Goal: Information Seeking & Learning: Learn about a topic

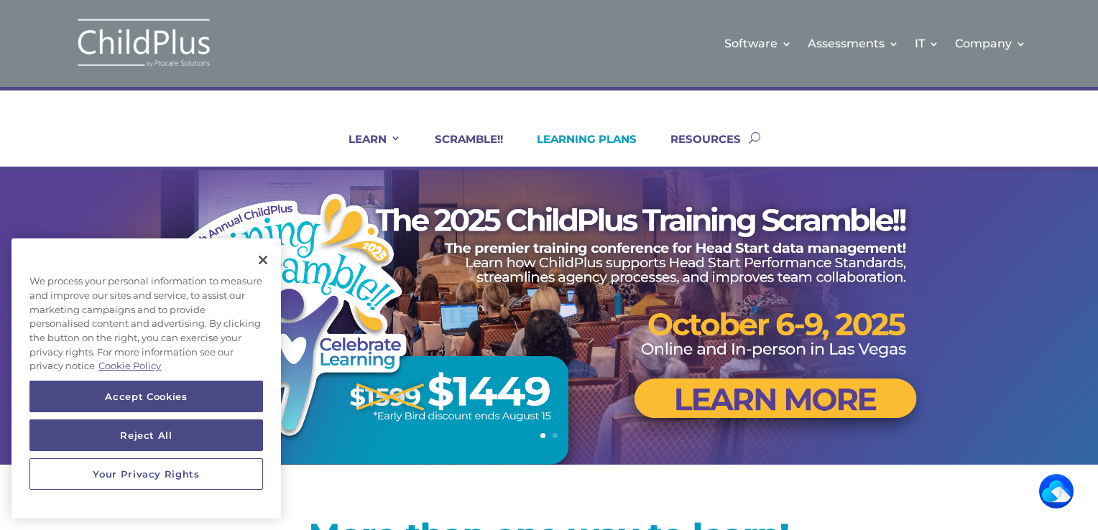
click at [609, 149] on link "LEARNING PLANS" at bounding box center [578, 149] width 118 height 34
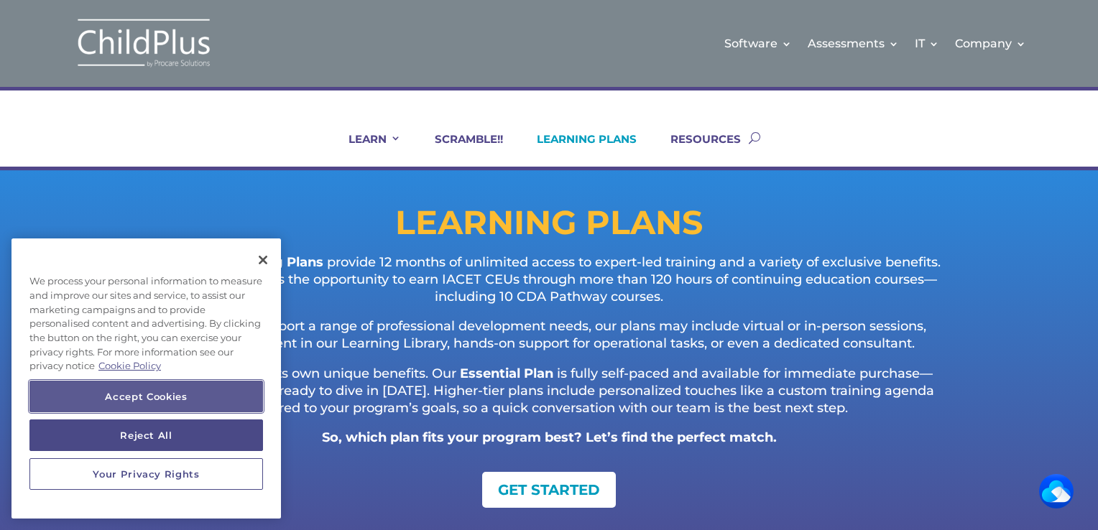
click at [194, 390] on button "Accept Cookies" at bounding box center [146, 397] width 234 height 32
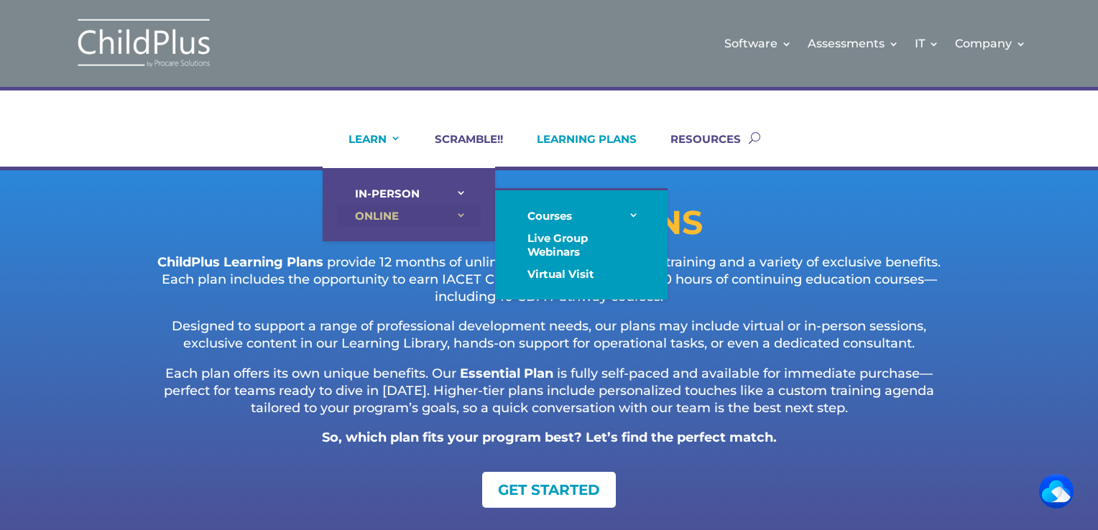
click at [391, 215] on link "ONLINE" at bounding box center [409, 216] width 144 height 22
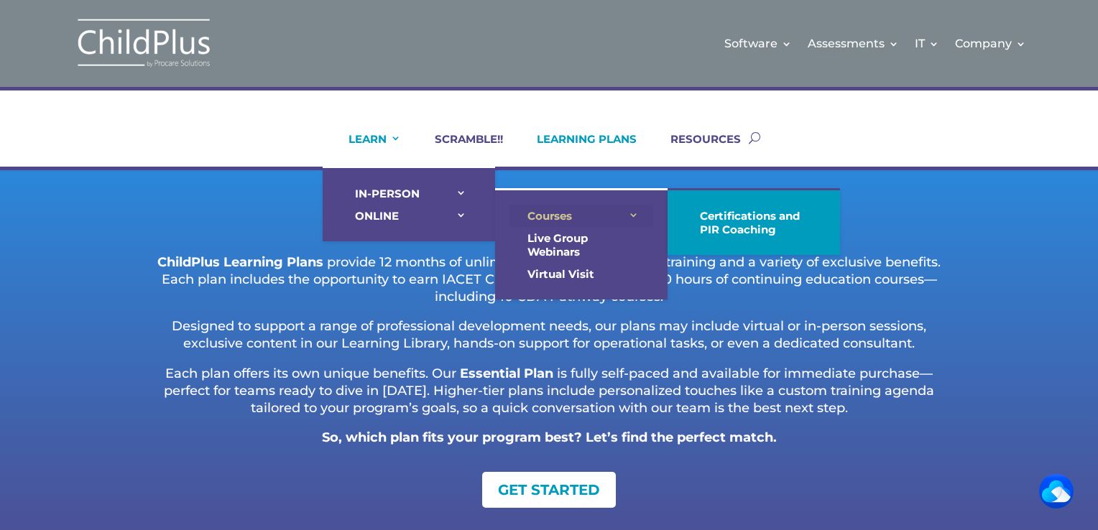
click at [542, 218] on link "Courses" at bounding box center [581, 216] width 144 height 22
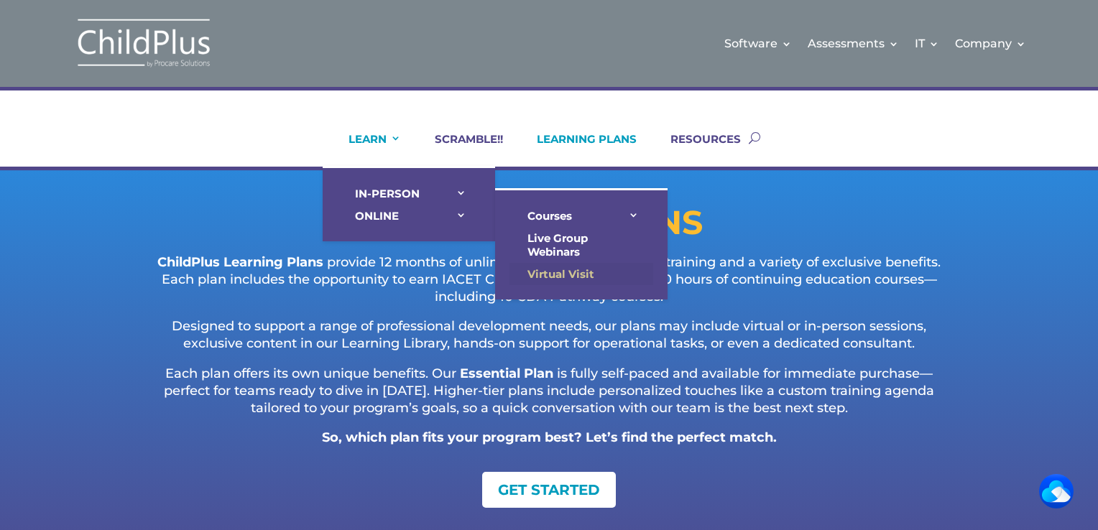
click at [529, 273] on link "Virtual Visit" at bounding box center [581, 274] width 144 height 22
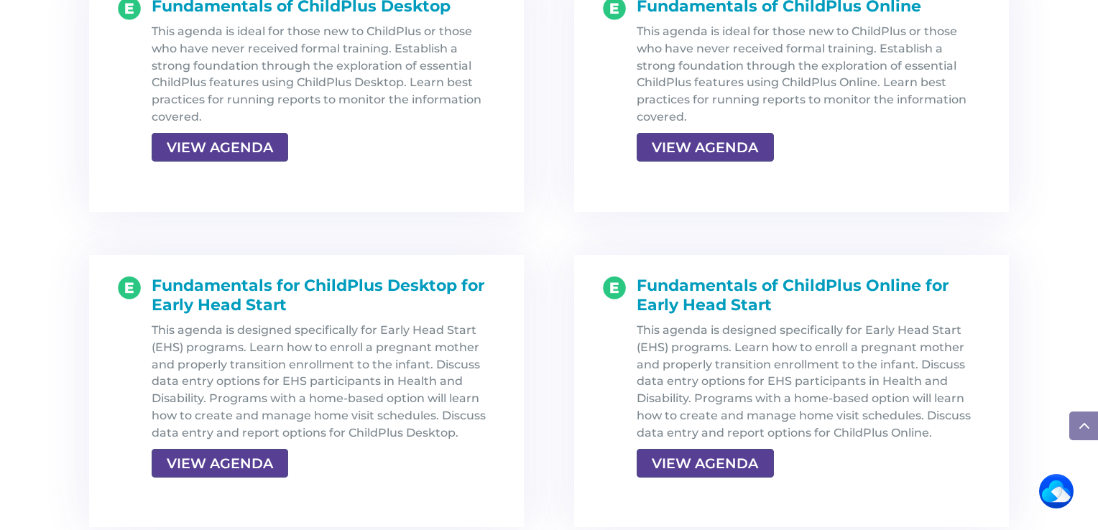
scroll to position [1629, 0]
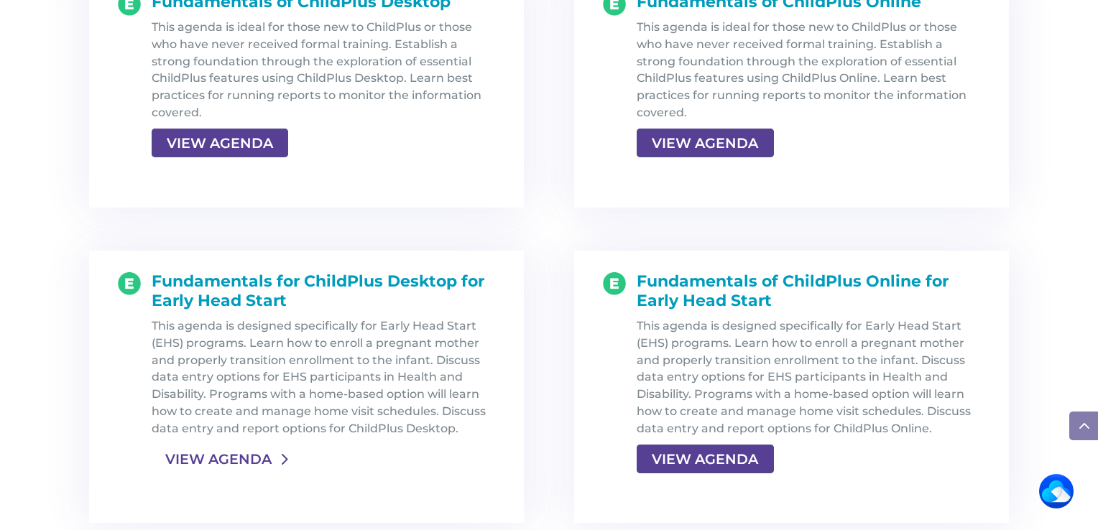
click at [256, 456] on link "VIEW AGENDA" at bounding box center [219, 459] width 134 height 26
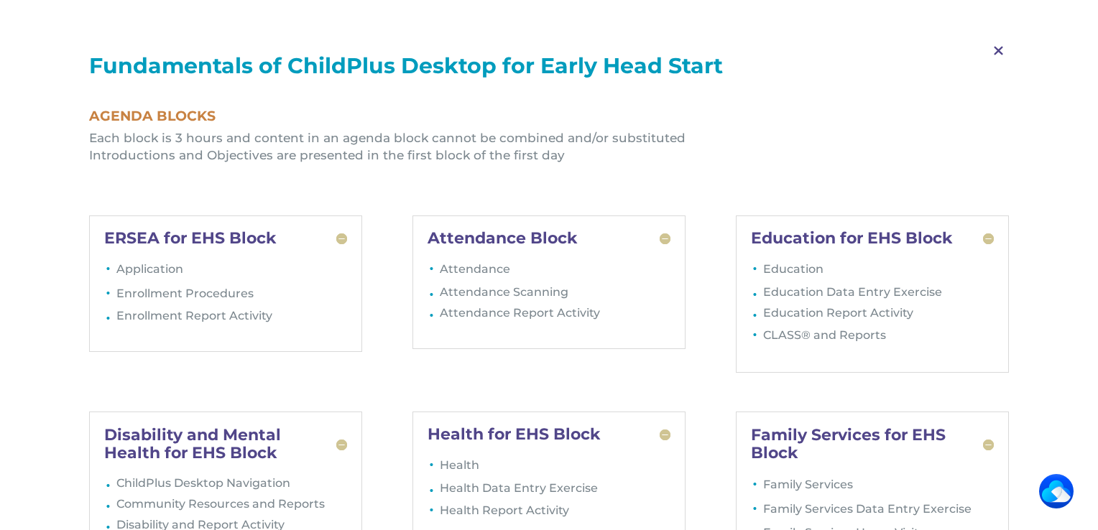
scroll to position [2204, 0]
click at [987, 440] on h5 "Family Services for EHS Block" at bounding box center [872, 444] width 243 height 34
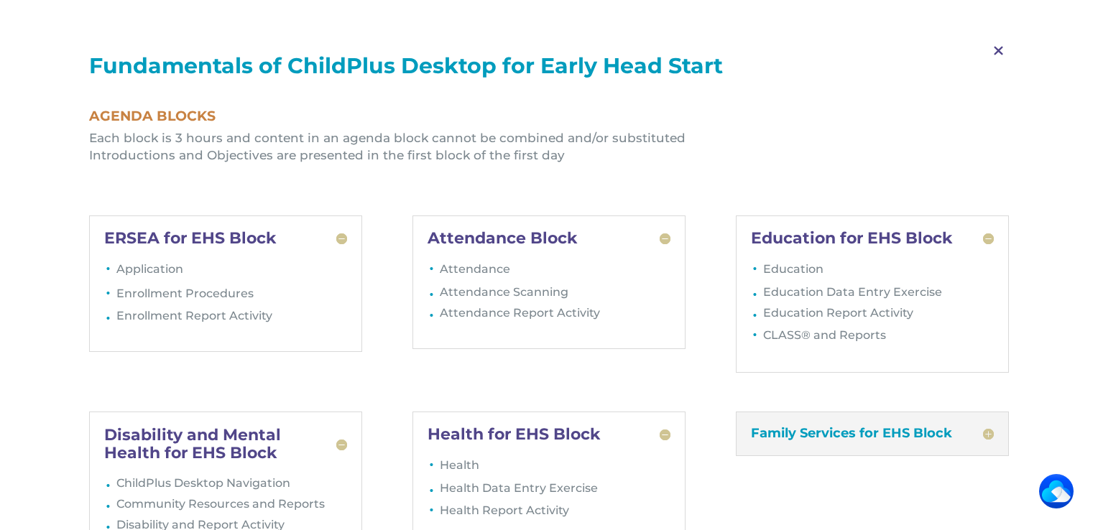
click at [987, 440] on h5 "Family Services for EHS Block" at bounding box center [872, 434] width 243 height 14
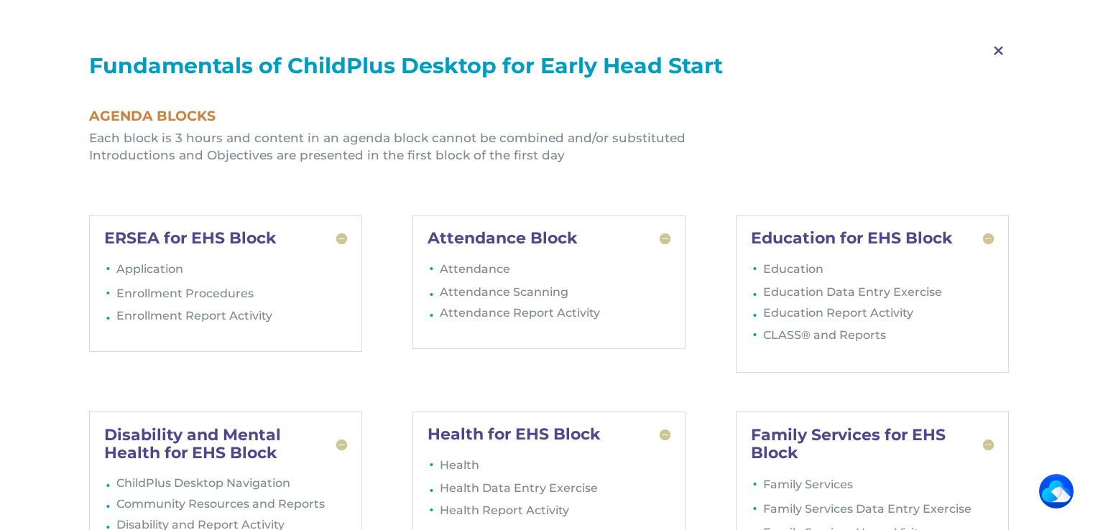
scroll to position [2349, 0]
click at [873, 438] on h5 "Family Services for EHS Block" at bounding box center [872, 444] width 243 height 34
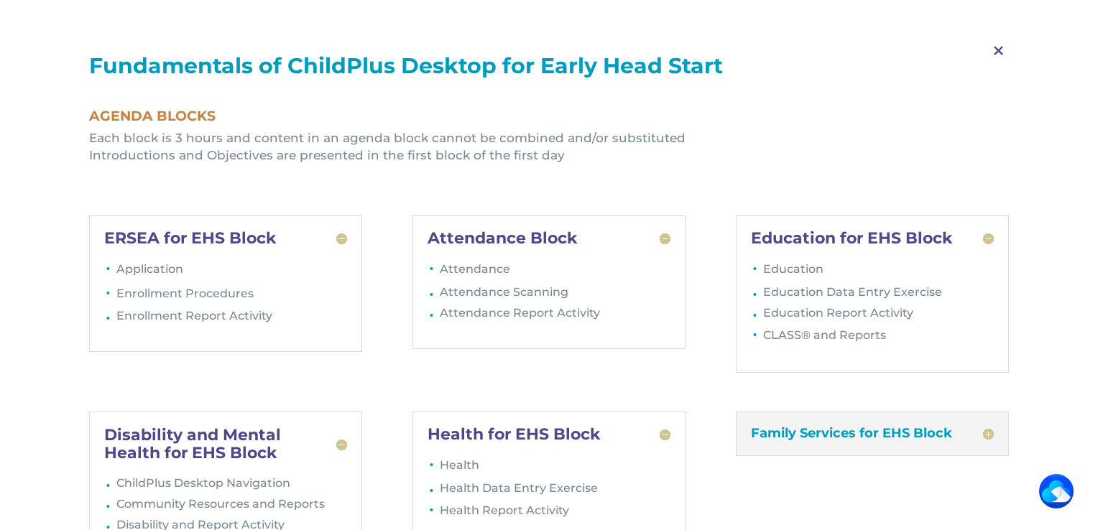
click at [873, 438] on h5 "Family Services for EHS Block" at bounding box center [872, 434] width 243 height 14
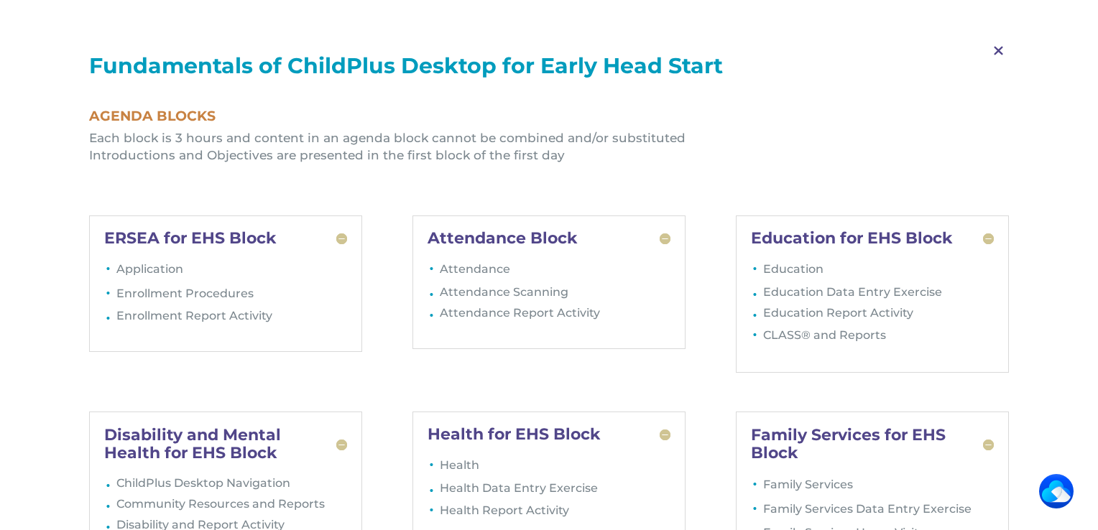
scroll to position [2423, 0]
click at [462, 241] on h5 "Attendance Block" at bounding box center [548, 239] width 243 height 16
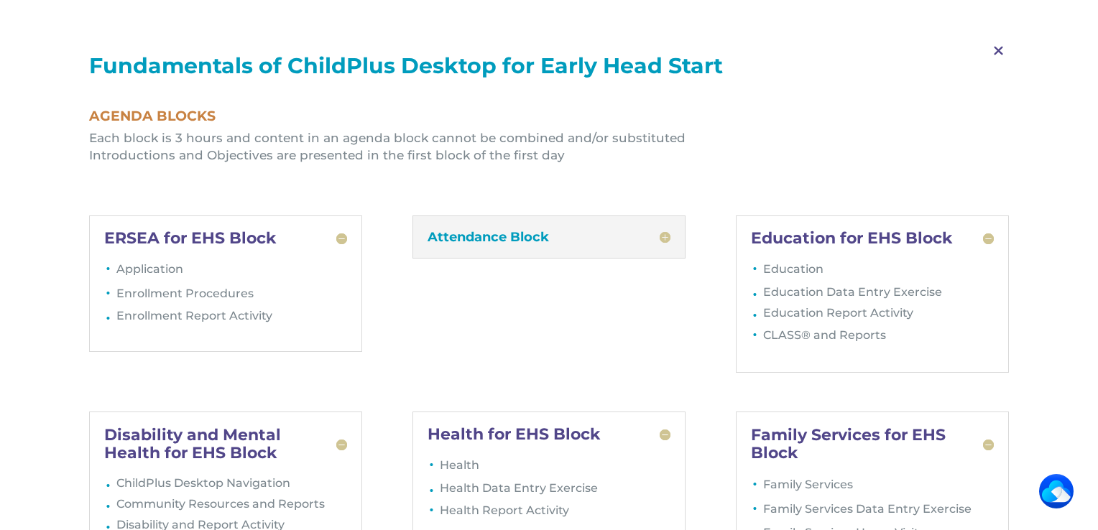
click at [462, 241] on h5 "Attendance Block" at bounding box center [548, 237] width 243 height 13
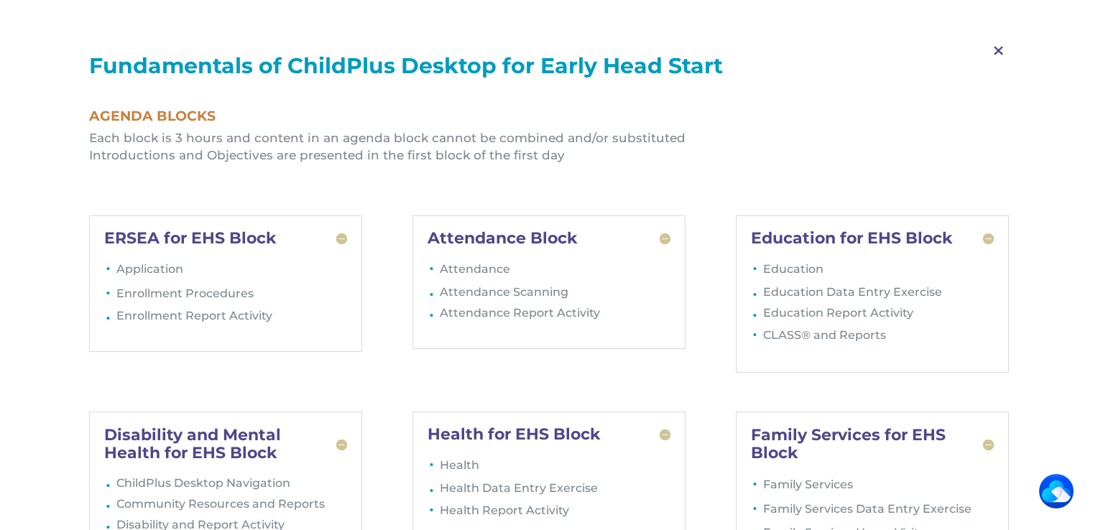
click at [129, 123] on h1 "Agenda Blocks" at bounding box center [549, 119] width 920 height 21
click at [173, 60] on h1 "Fundamentals of ChildPlus Desktop for Early Head Start" at bounding box center [549, 69] width 920 height 29
click at [200, 119] on h1 "Agenda Blocks" at bounding box center [549, 119] width 920 height 21
